Goal: Navigation & Orientation: Find specific page/section

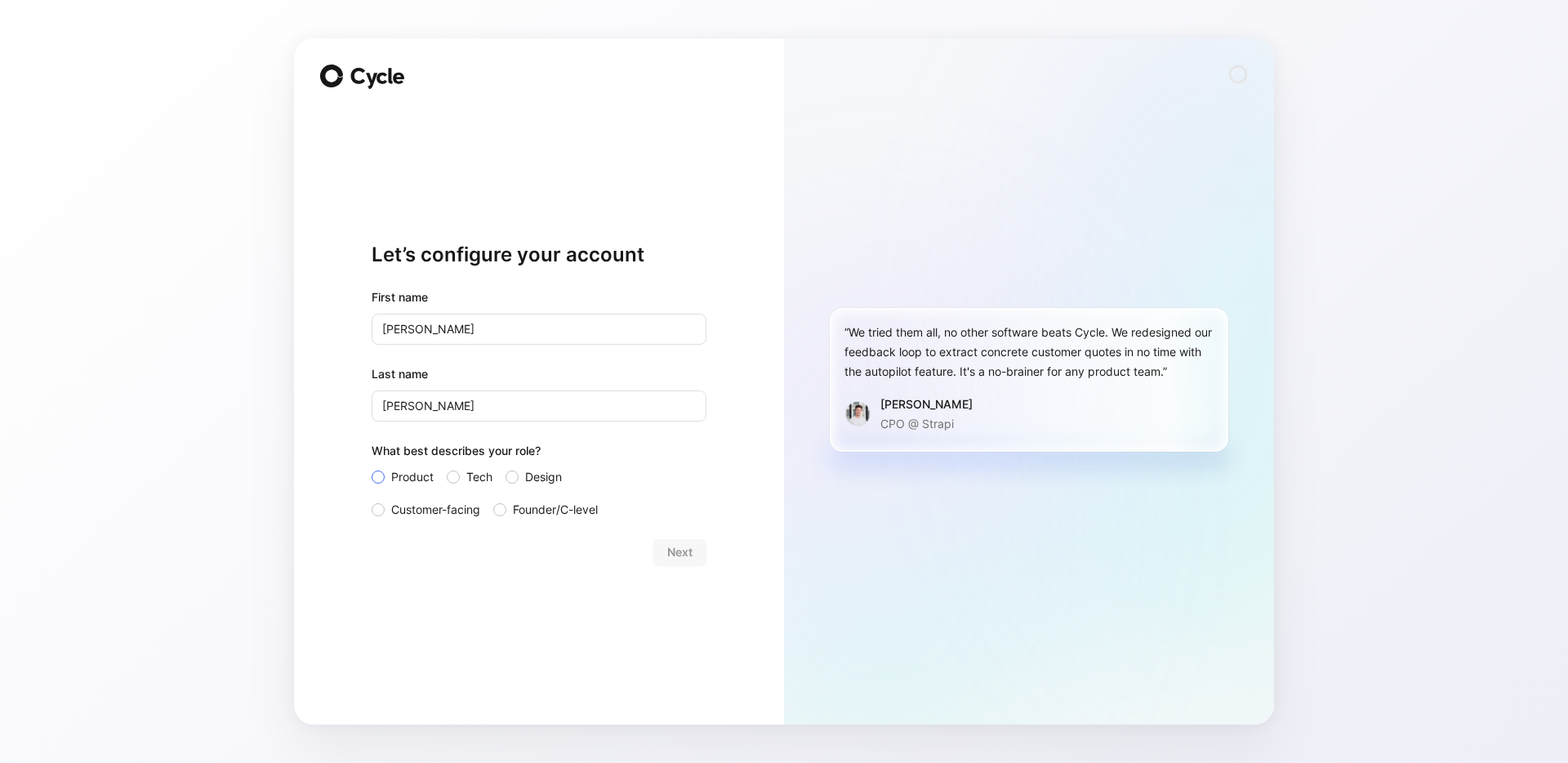
click at [405, 476] on span "Product" at bounding box center [412, 477] width 43 height 19
click at [372, 467] on input "Product" at bounding box center [372, 467] width 0 height 0
click at [694, 553] on button "Next" at bounding box center [680, 552] width 53 height 26
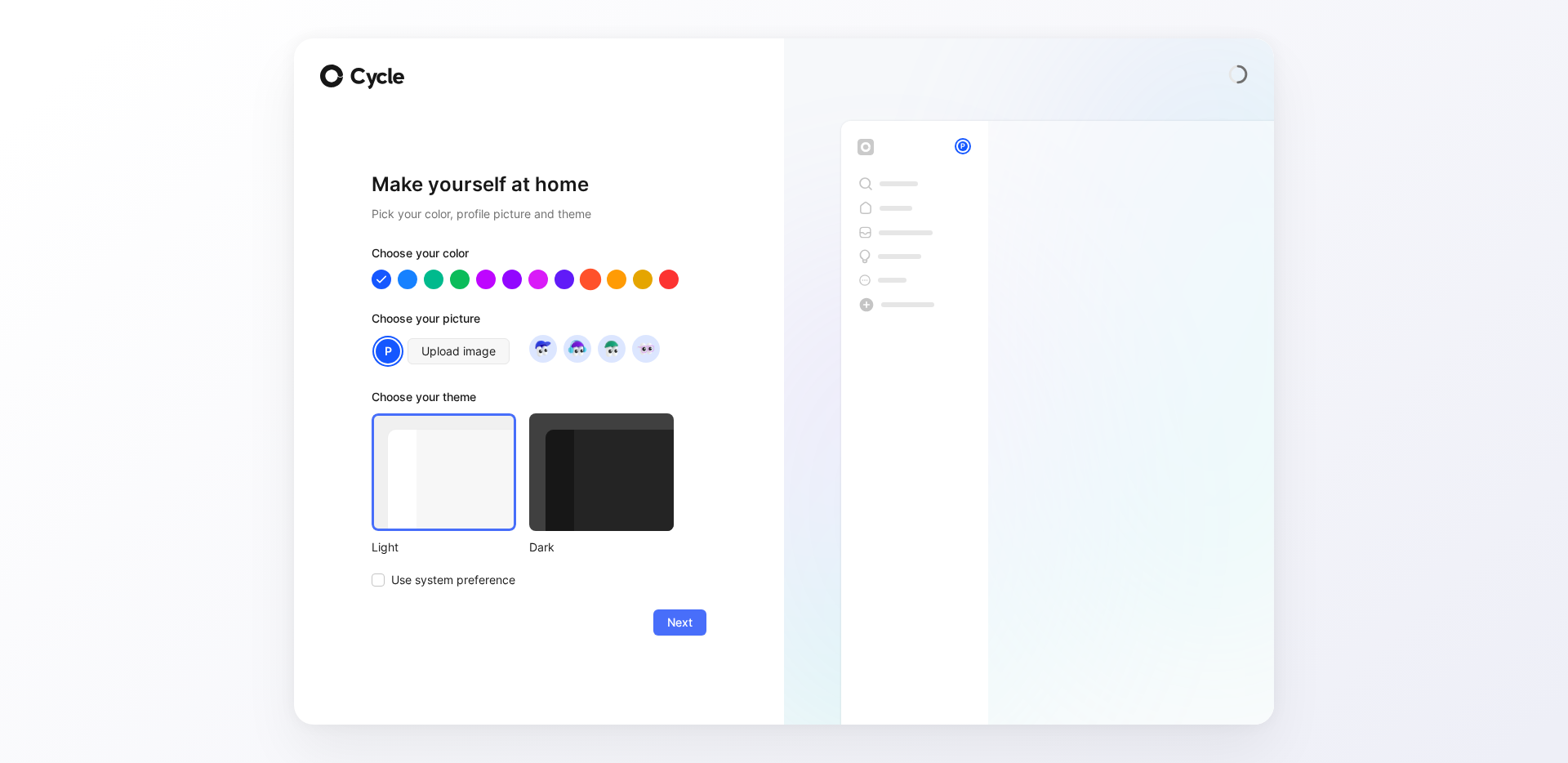
click at [594, 279] on div at bounding box center [589, 279] width 21 height 21
click at [613, 276] on div at bounding box center [616, 279] width 21 height 21
click at [483, 587] on span "Use system preference" at bounding box center [453, 579] width 124 height 19
click at [372, 570] on input "Use system preference" at bounding box center [372, 570] width 0 height 0
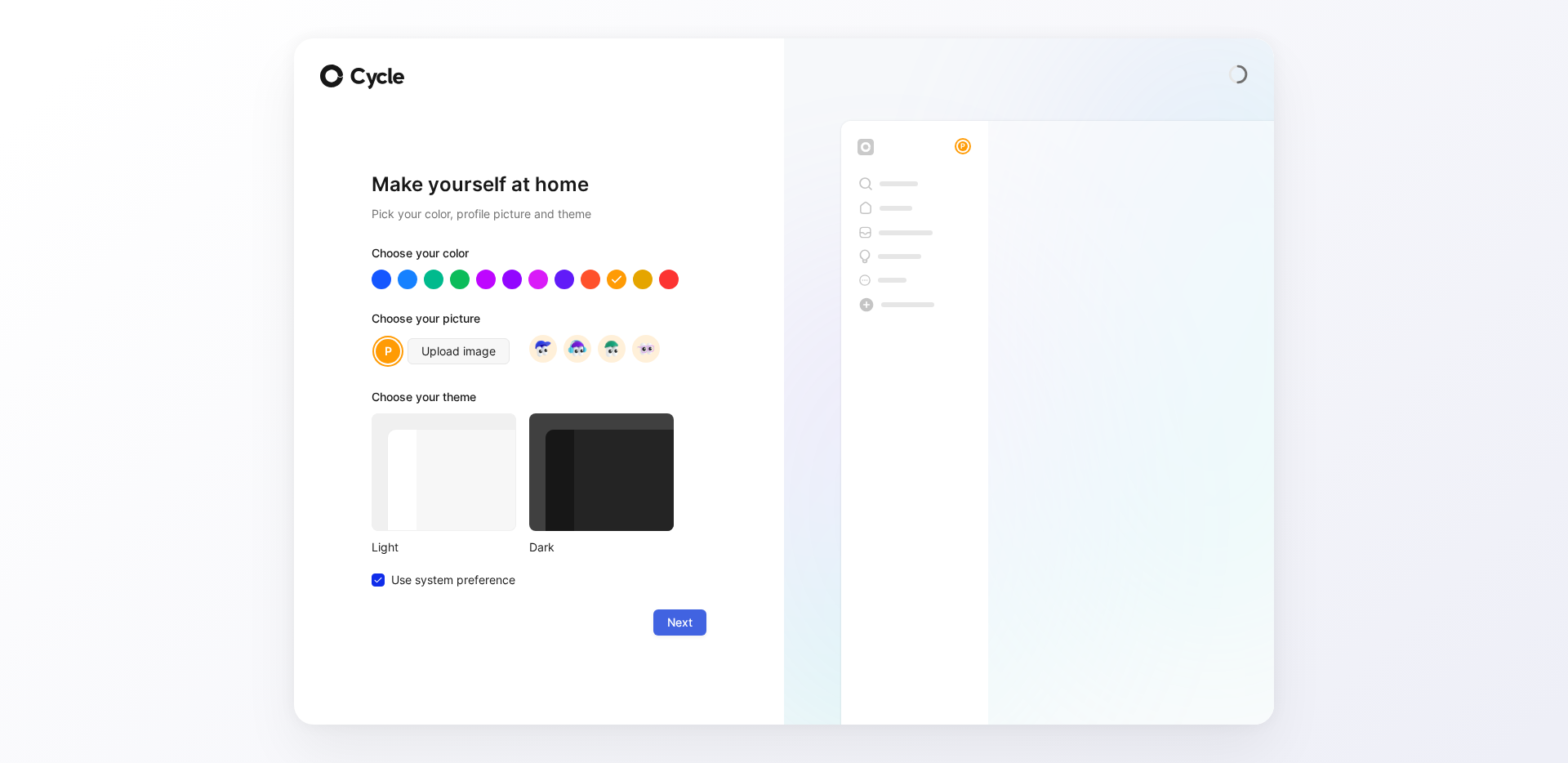
click at [686, 622] on span "Next" at bounding box center [680, 622] width 25 height 19
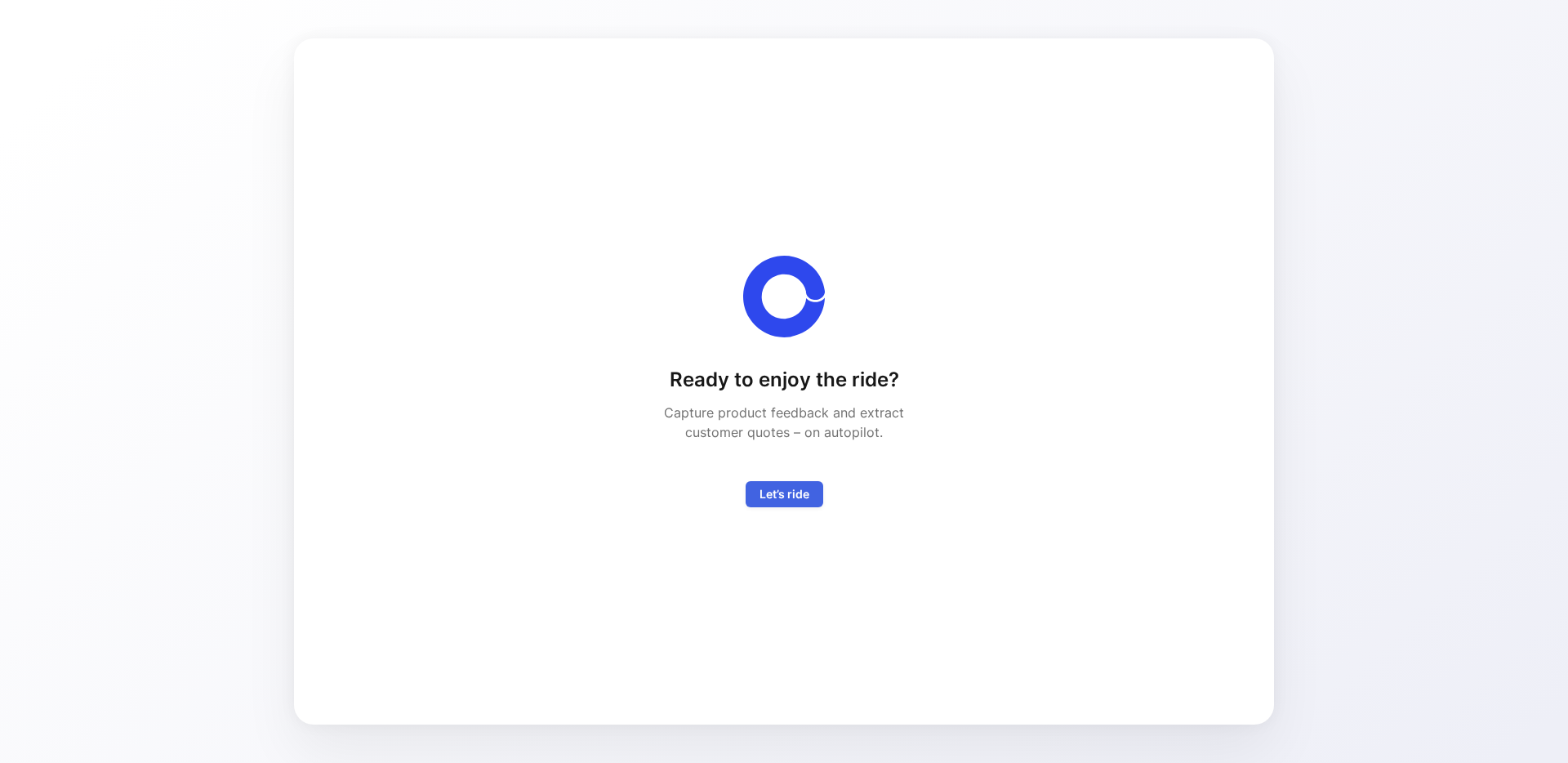
click at [791, 497] on span "Let’s ride" at bounding box center [785, 493] width 50 height 19
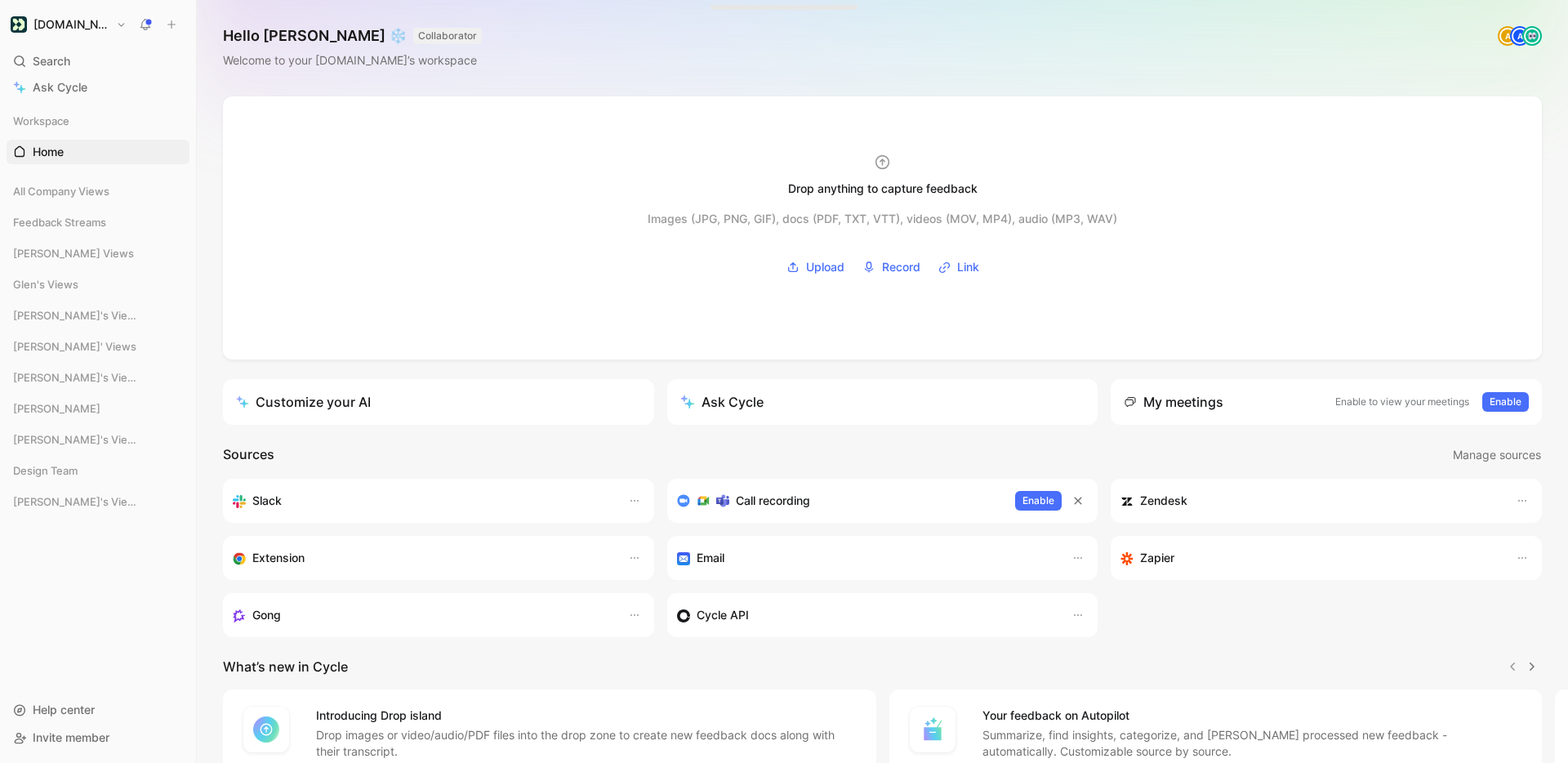
click at [306, 38] on h1 "Hello [PERSON_NAME] ❄️ COLLABORATOR" at bounding box center [352, 35] width 259 height 19
drag, startPoint x: 312, startPoint y: 32, endPoint x: 284, endPoint y: 37, distance: 28.4
click at [284, 37] on h1 "Hello [PERSON_NAME] ❄️ COLLABORATOR" at bounding box center [352, 35] width 259 height 19
click at [301, 35] on h1 "Hello [PERSON_NAME] ❄️ COLLABORATOR" at bounding box center [352, 35] width 259 height 19
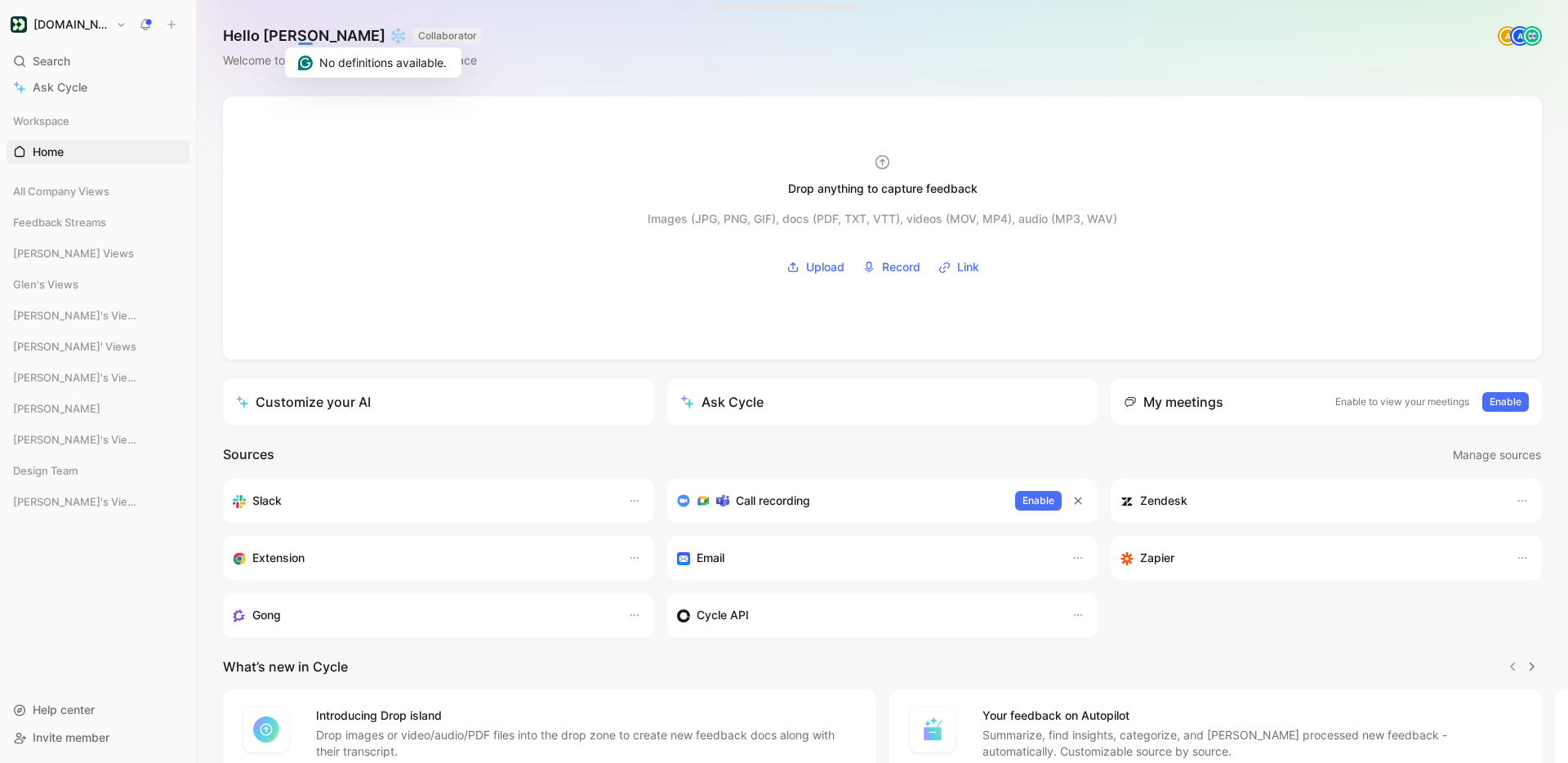
click at [532, 60] on div "Hello [PERSON_NAME] ❄️ COLLABORATOR Welcome to your [DOMAIN_NAME]’s workspace A…" at bounding box center [883, 48] width 1371 height 96
click at [83, 152] on link "Home G then H" at bounding box center [98, 151] width 183 height 24
click at [73, 195] on span "All Company Views" at bounding box center [61, 191] width 96 height 17
click at [70, 220] on span "Voice of Customer - All Areas" at bounding box center [99, 222] width 134 height 17
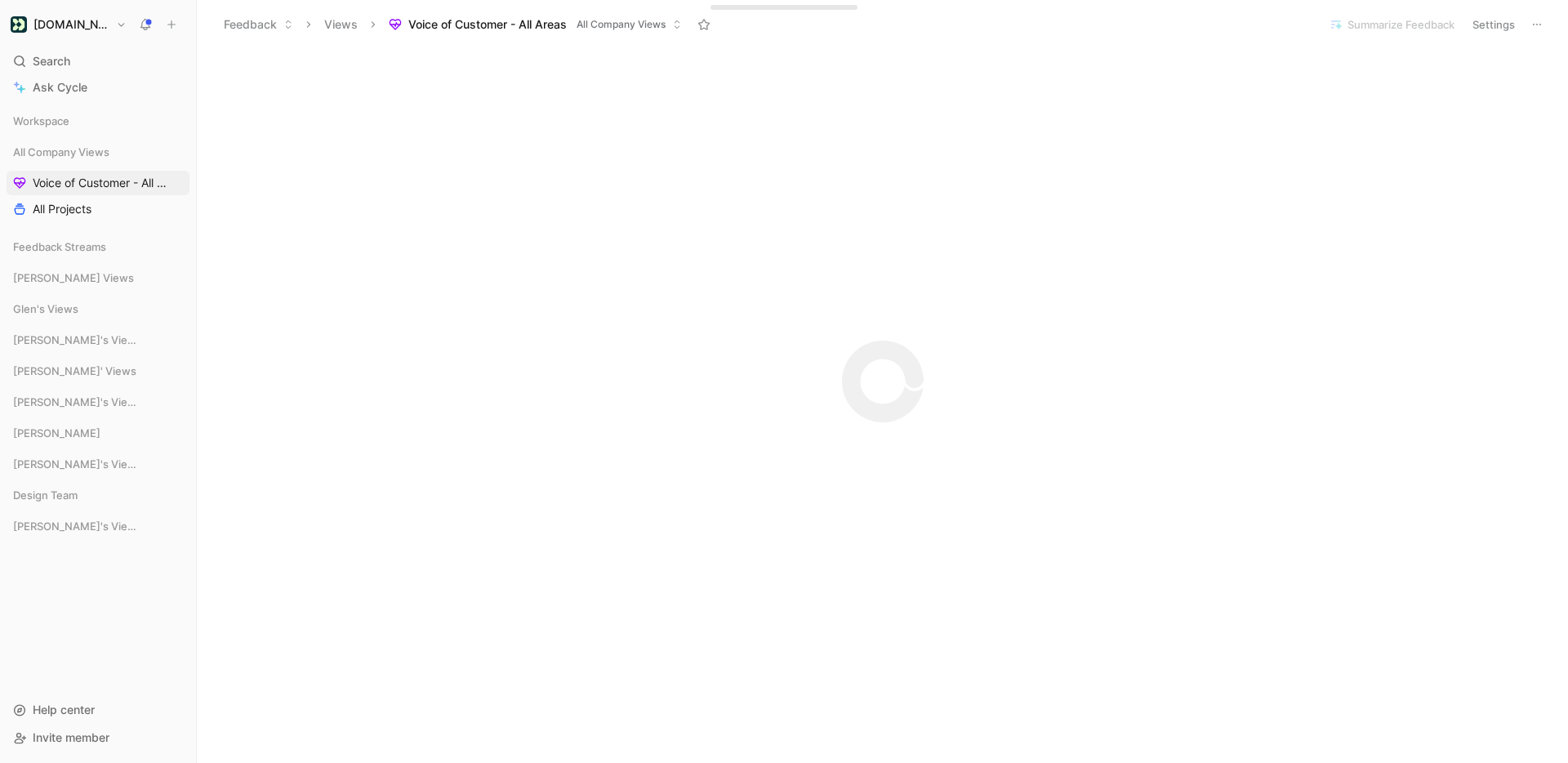
click at [706, 24] on icon at bounding box center [704, 25] width 13 height 13
click at [36, 472] on span "[PERSON_NAME]'s Views" at bounding box center [77, 471] width 128 height 17
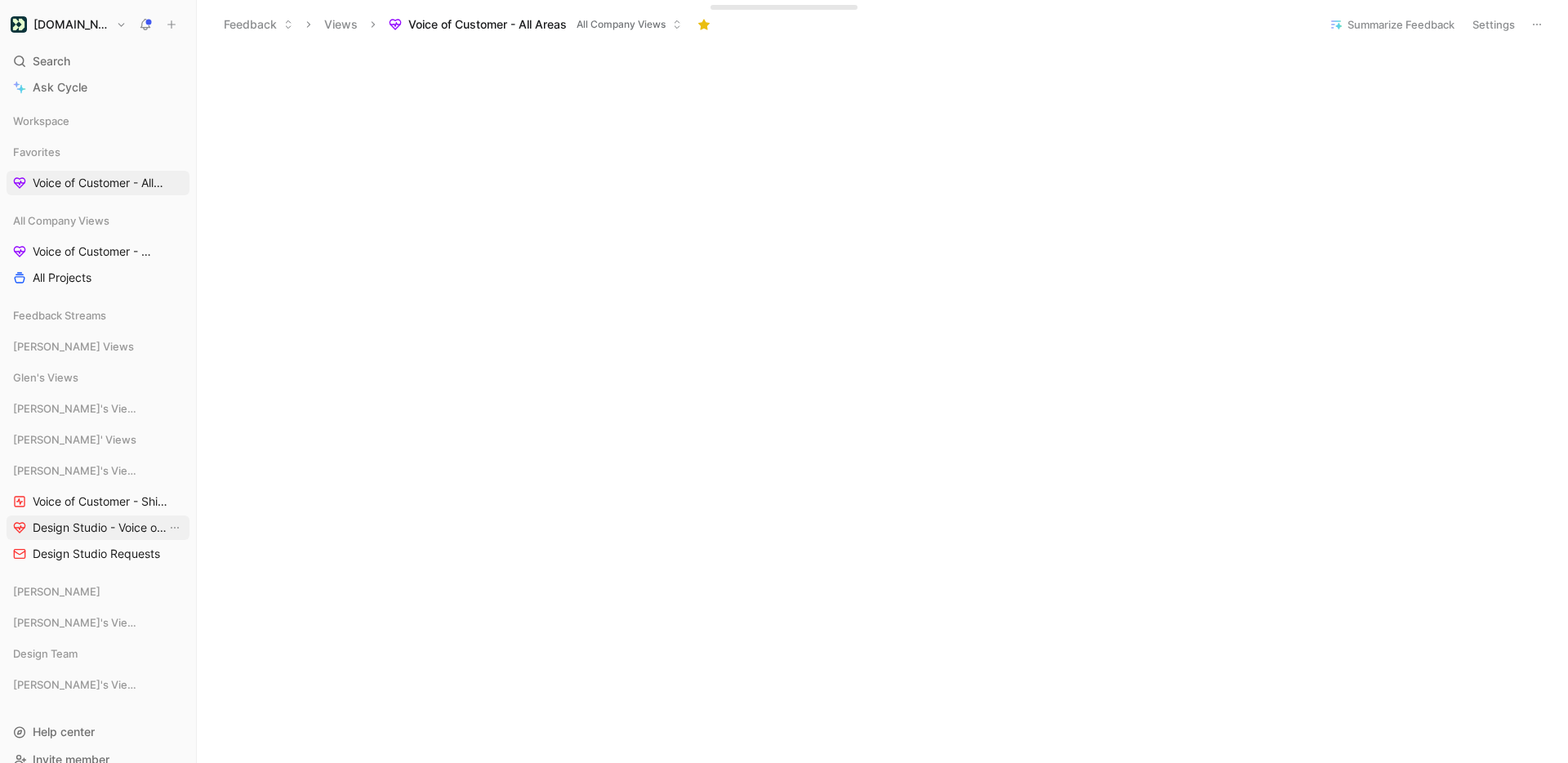
click at [52, 533] on span "Design Studio - Voice of Customer - [PERSON_NAME]" at bounding box center [99, 528] width 134 height 17
click at [77, 181] on span "Voice of Customer - All Areas All Company Views" at bounding box center [89, 183] width 114 height 18
click at [145, 468] on icon at bounding box center [151, 471] width 12 height 12
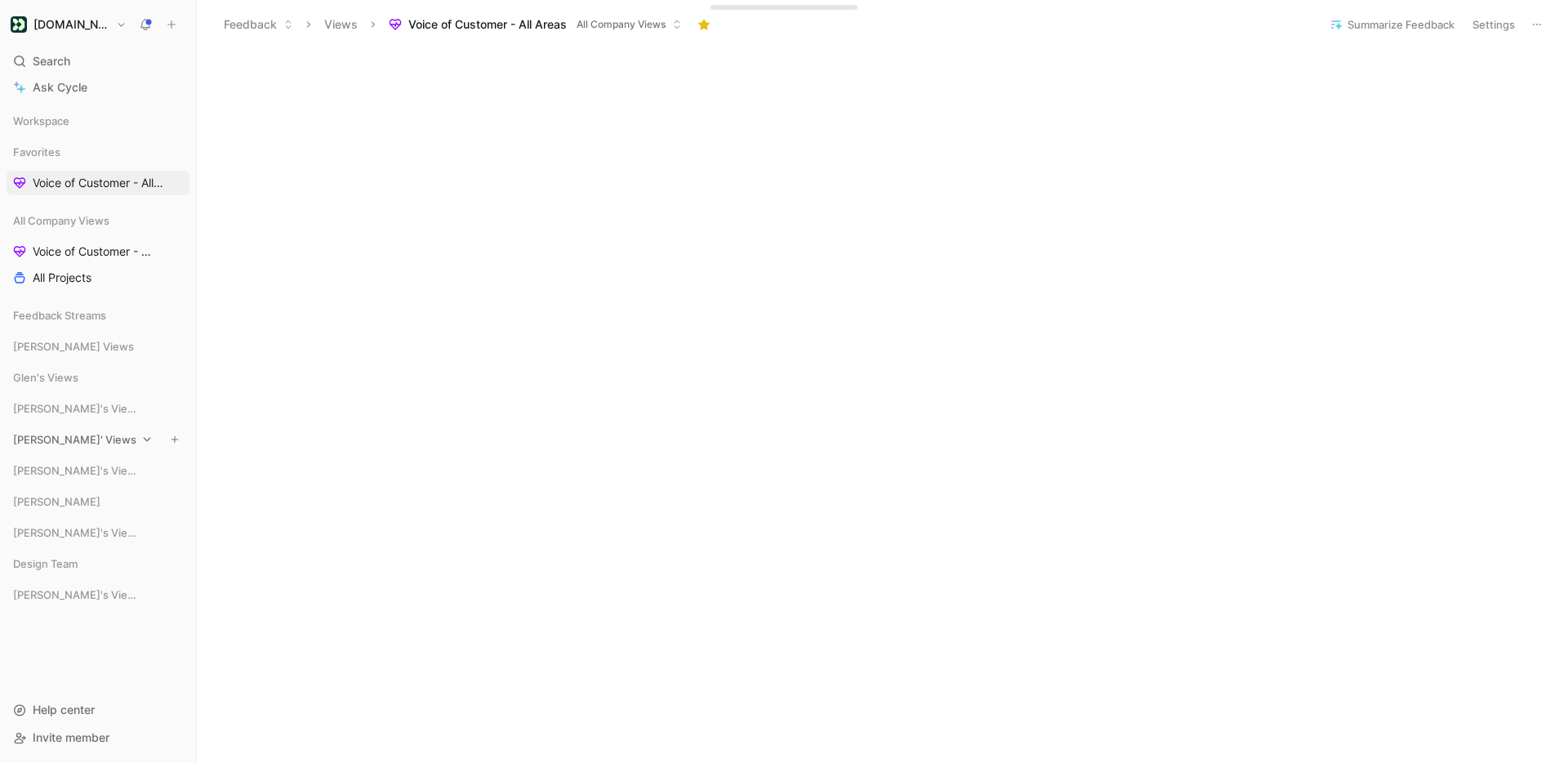
click at [47, 436] on span "[PERSON_NAME]' Views" at bounding box center [75, 439] width 124 height 17
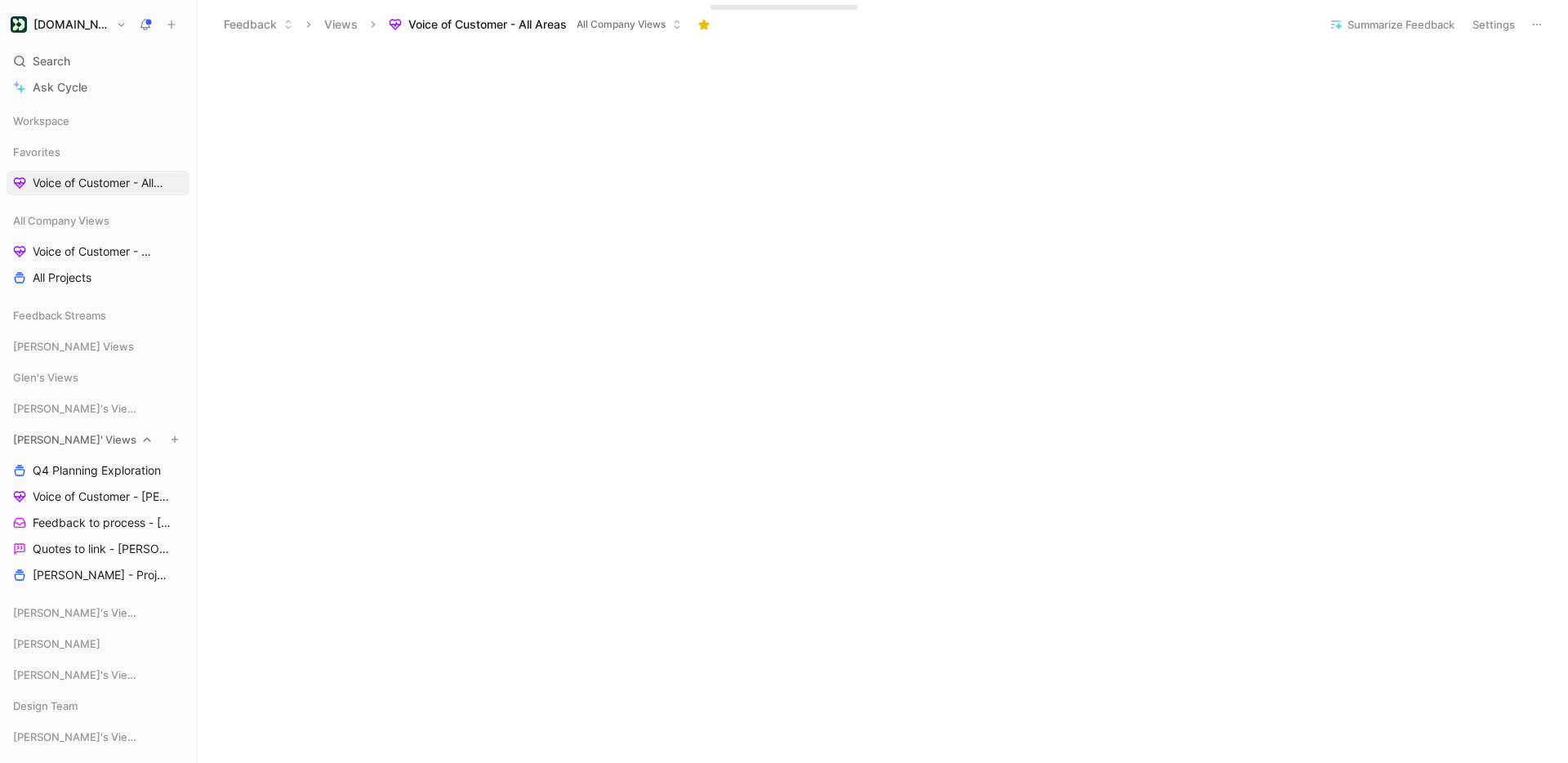
click at [144, 438] on icon at bounding box center [147, 439] width 8 height 4
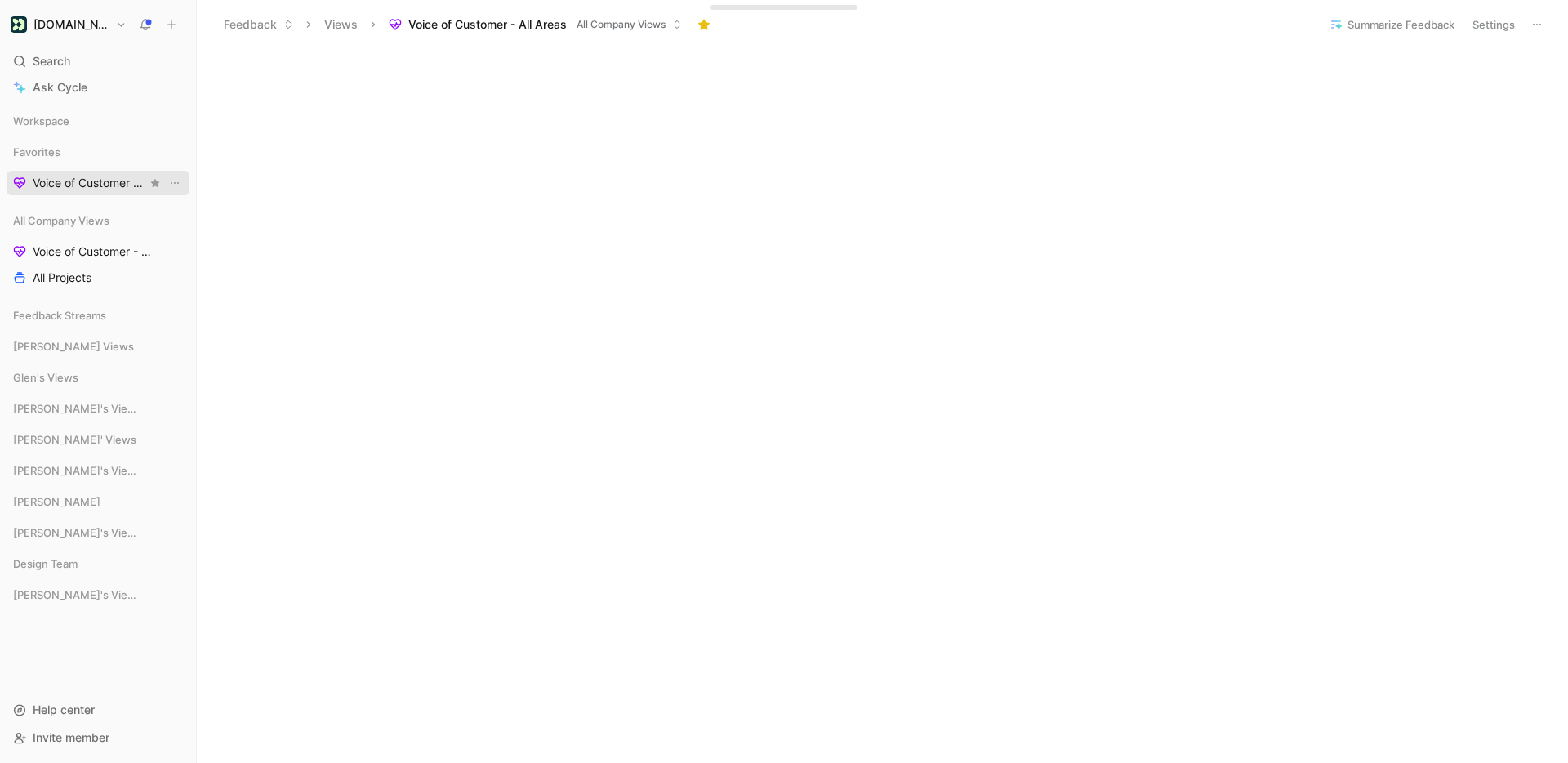
click at [89, 176] on span "Voice of Customer - All Areas All Company Views" at bounding box center [89, 183] width 114 height 18
